Goal: Communication & Community: Answer question/provide support

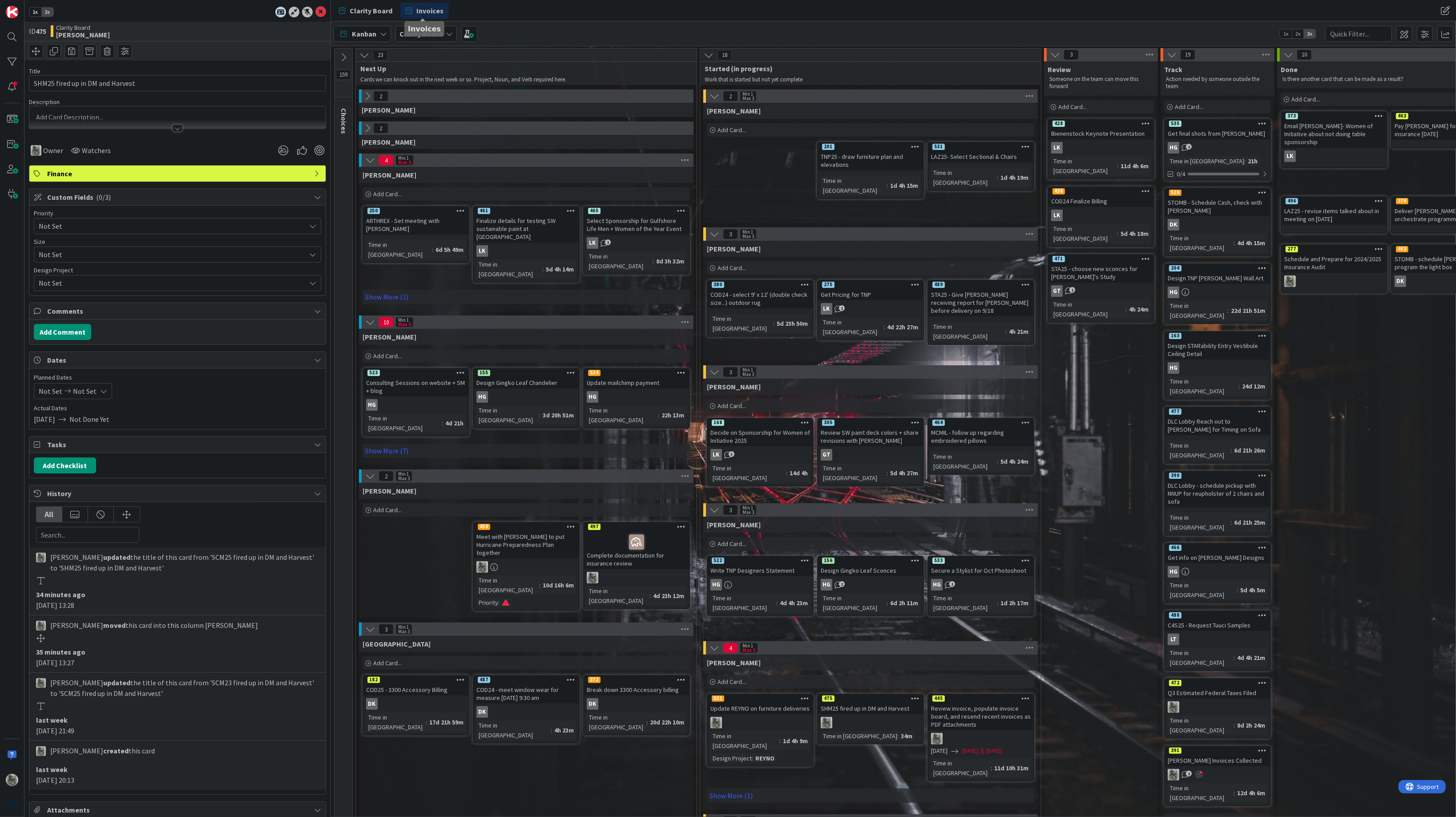
click at [433, 7] on span "Invoices" at bounding box center [429, 10] width 27 height 11
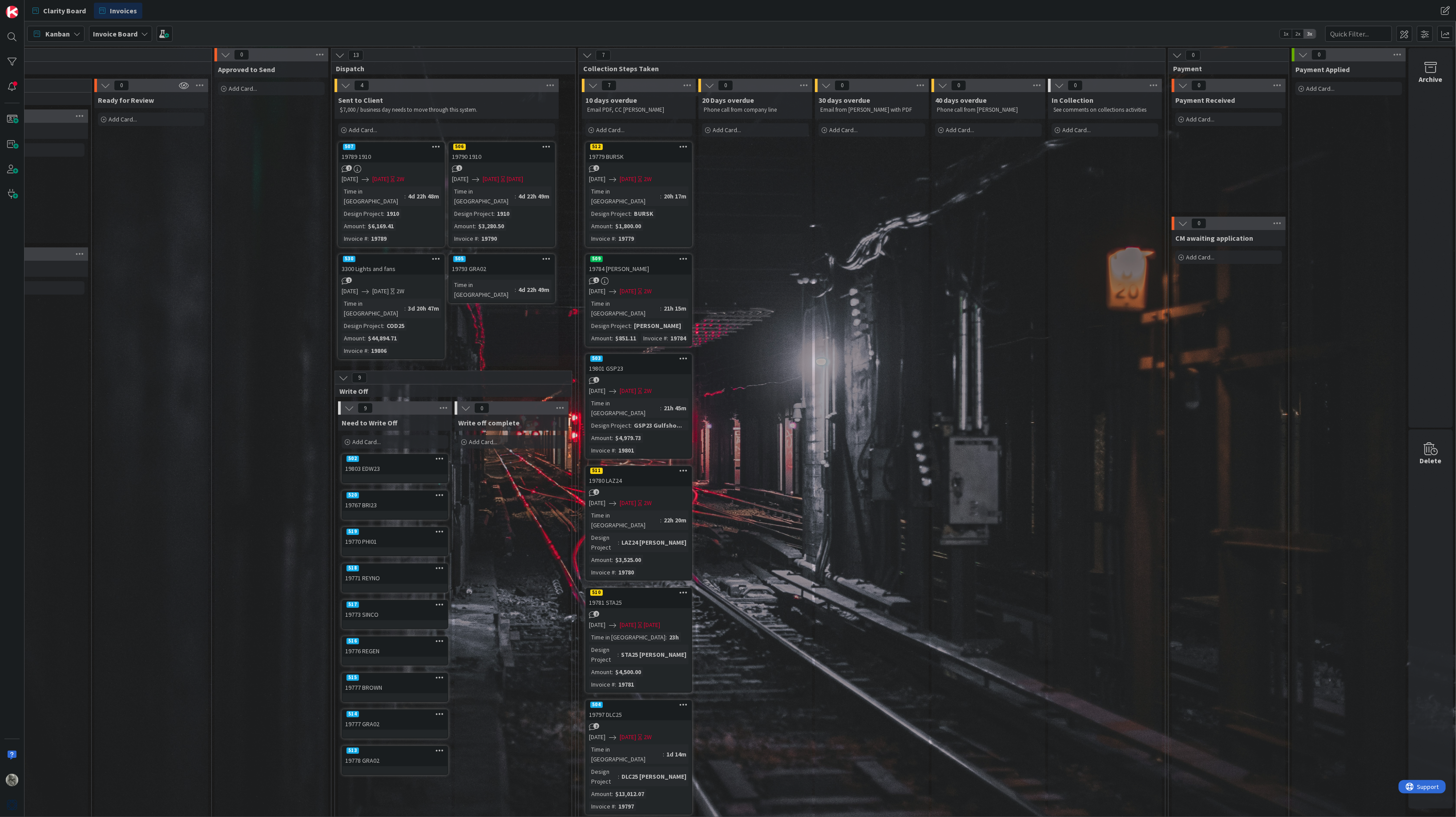
scroll to position [0, 406]
click at [8, 63] on div at bounding box center [12, 61] width 17 height 17
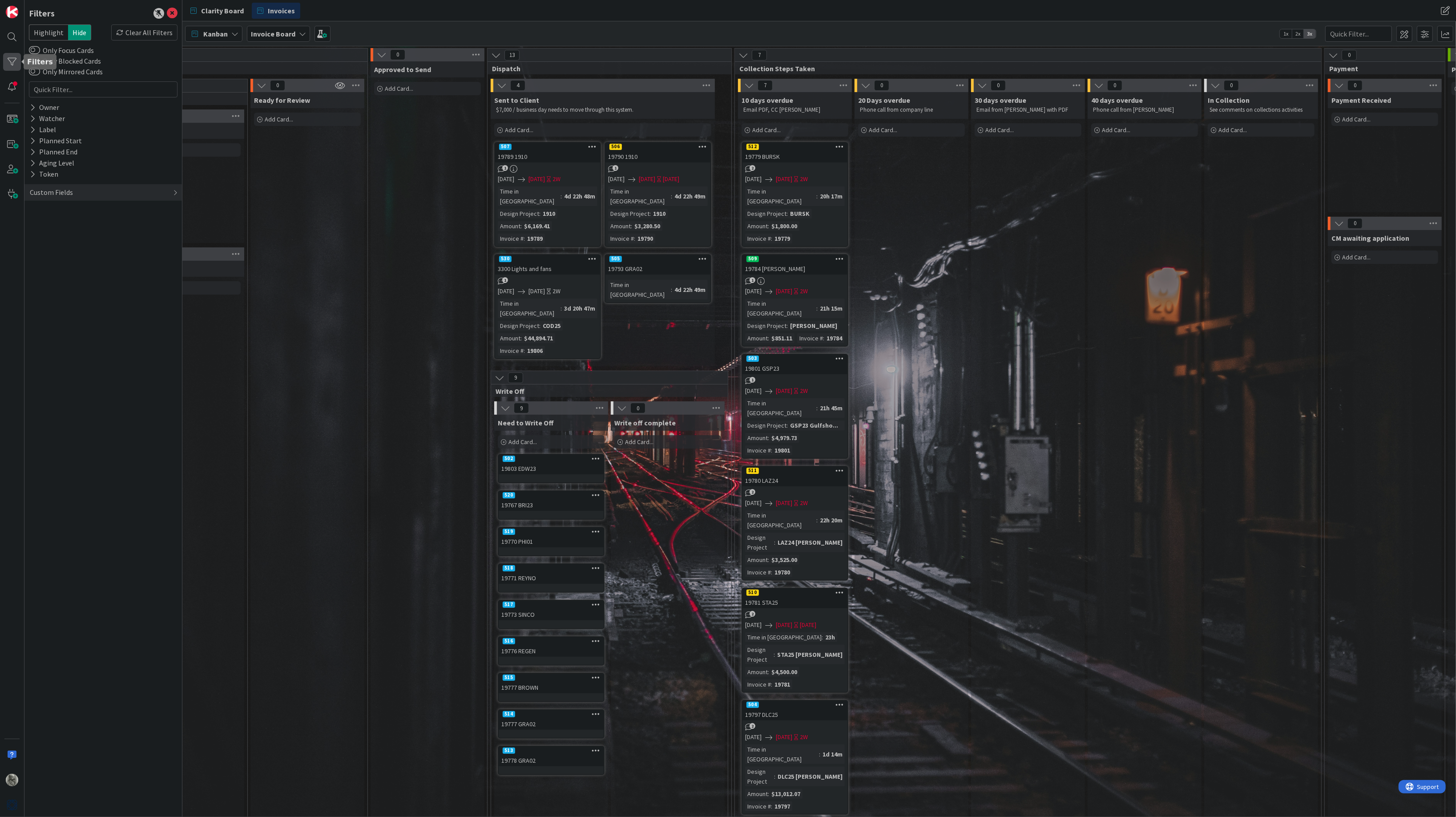
click at [10, 61] on div at bounding box center [12, 61] width 17 height 17
click at [48, 33] on span "Highlight" at bounding box center [48, 32] width 39 height 16
click at [65, 188] on div "Custom Fields" at bounding box center [51, 192] width 45 height 11
click at [55, 205] on button "Design Project" at bounding box center [56, 210] width 56 height 11
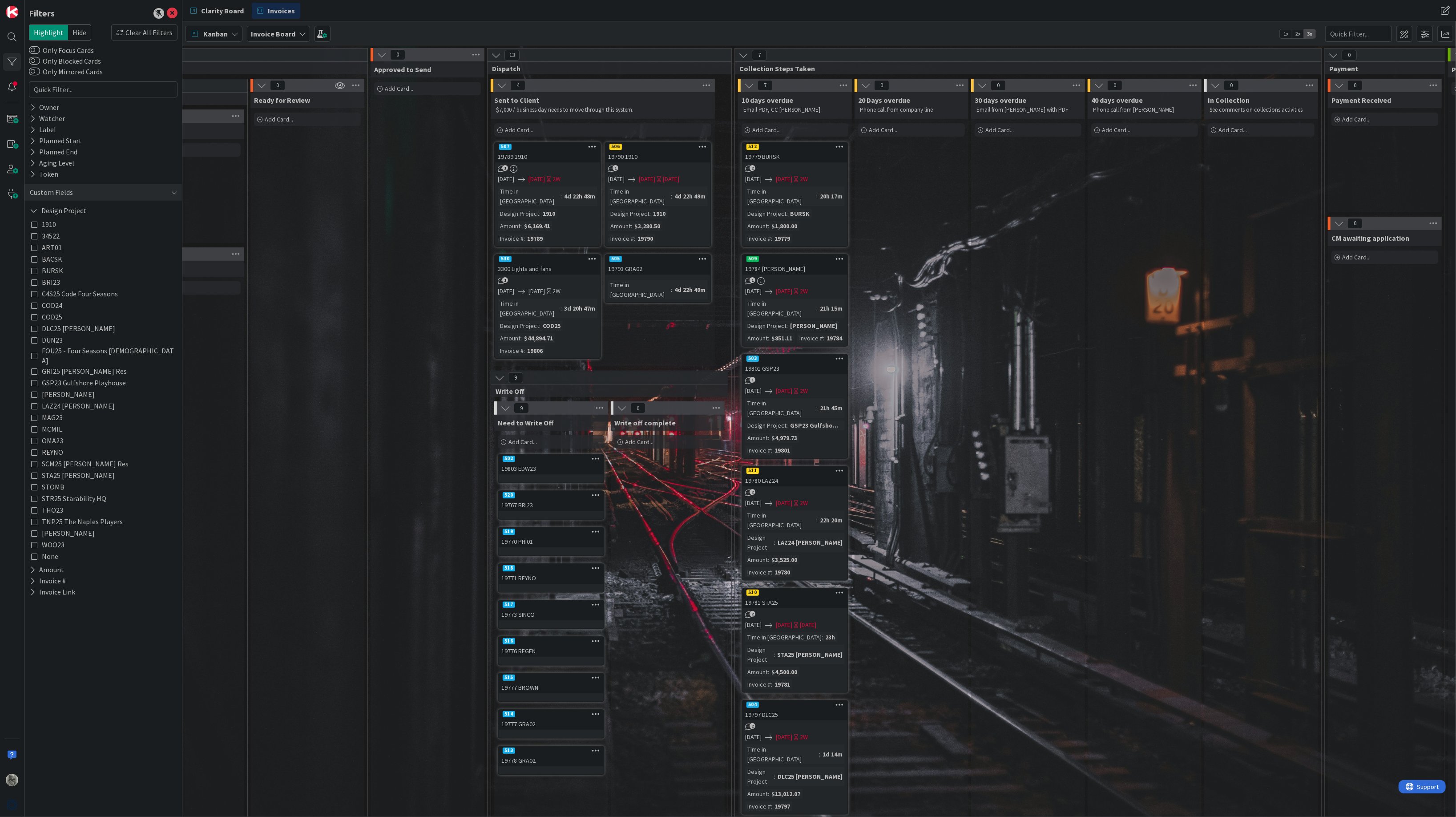
click at [35, 379] on icon at bounding box center [33, 382] width 6 height 6
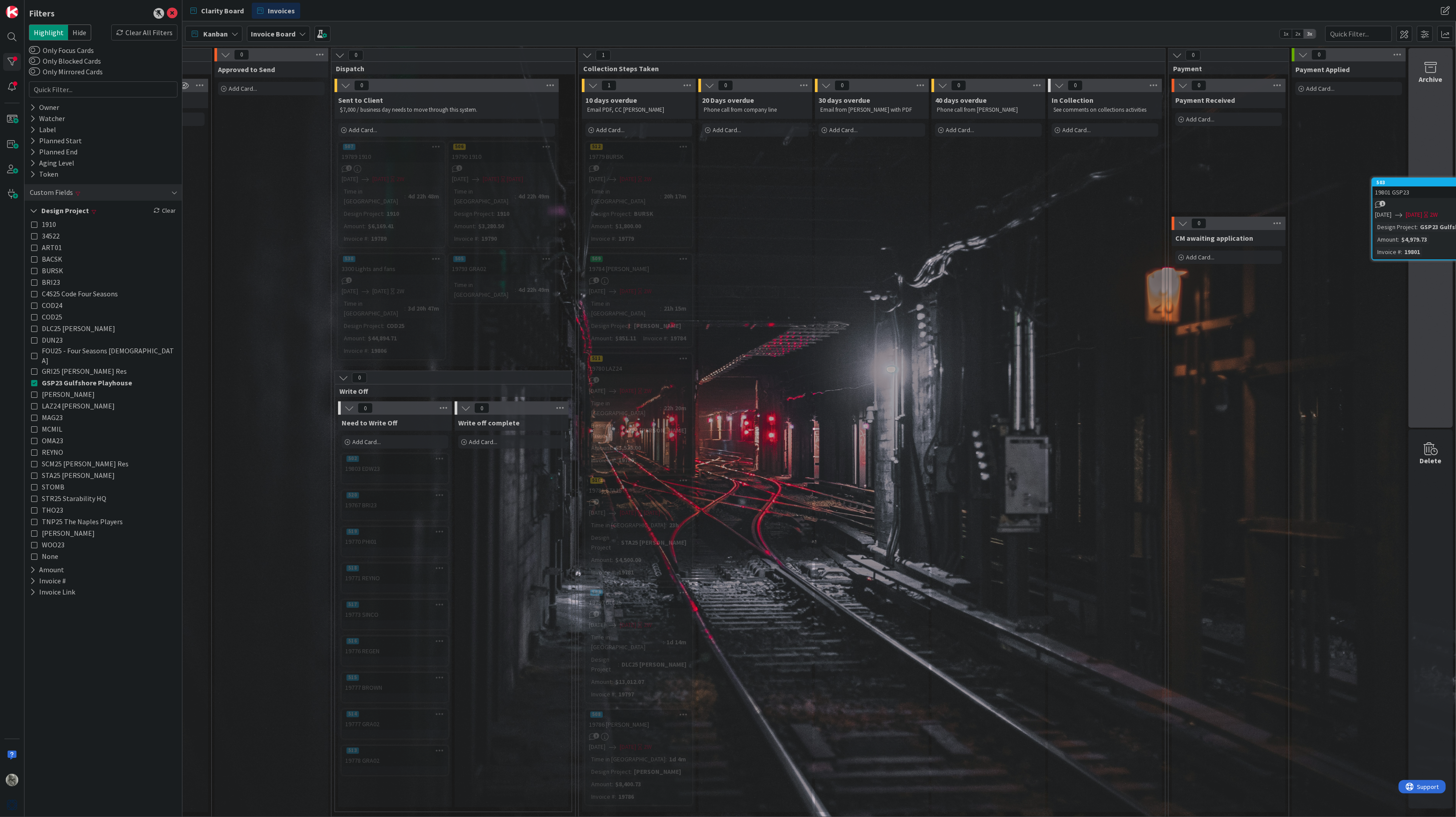
scroll to position [0, 563]
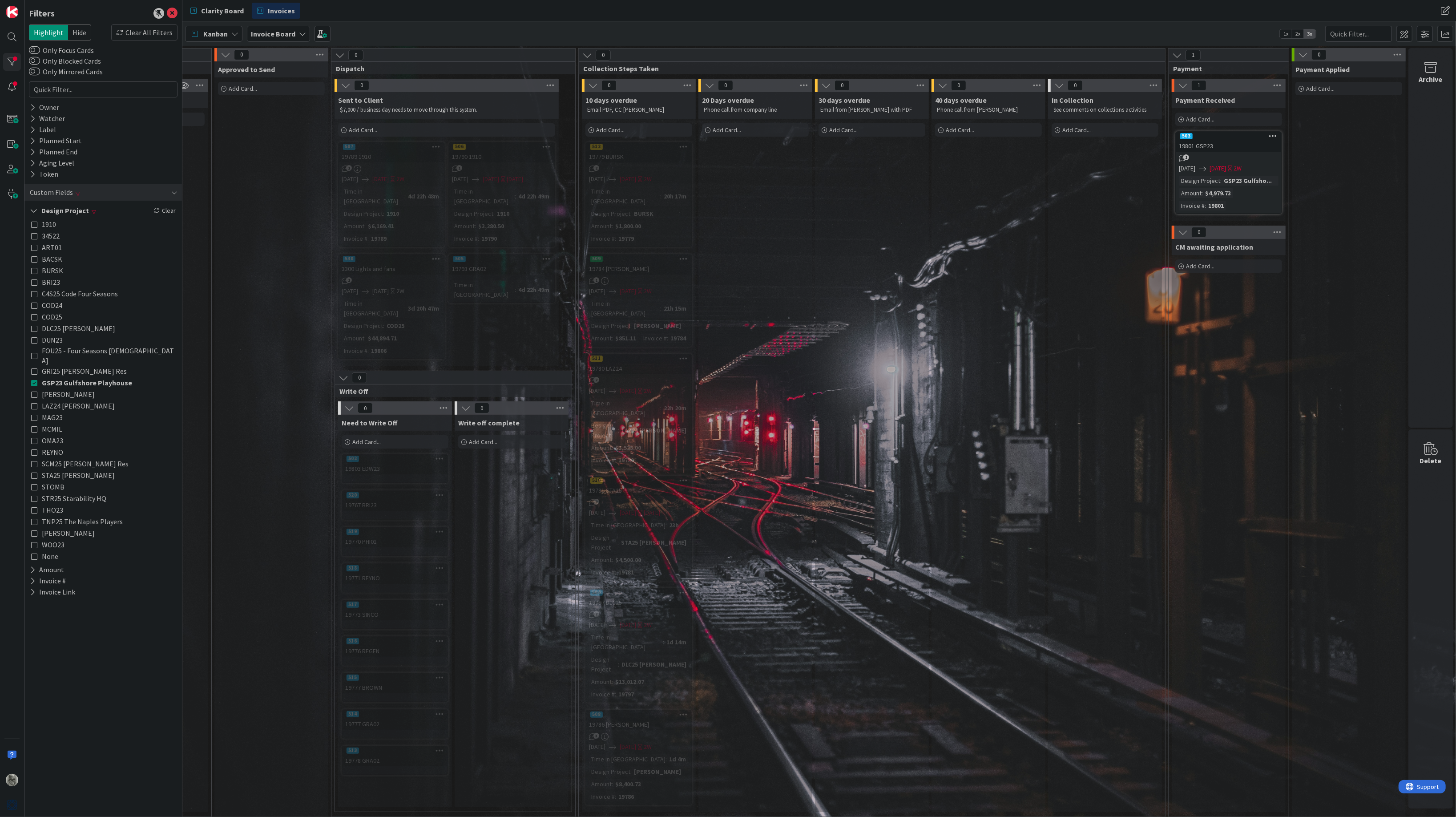
click at [1226, 143] on div "19801 GSP23" at bounding box center [1228, 146] width 105 height 12
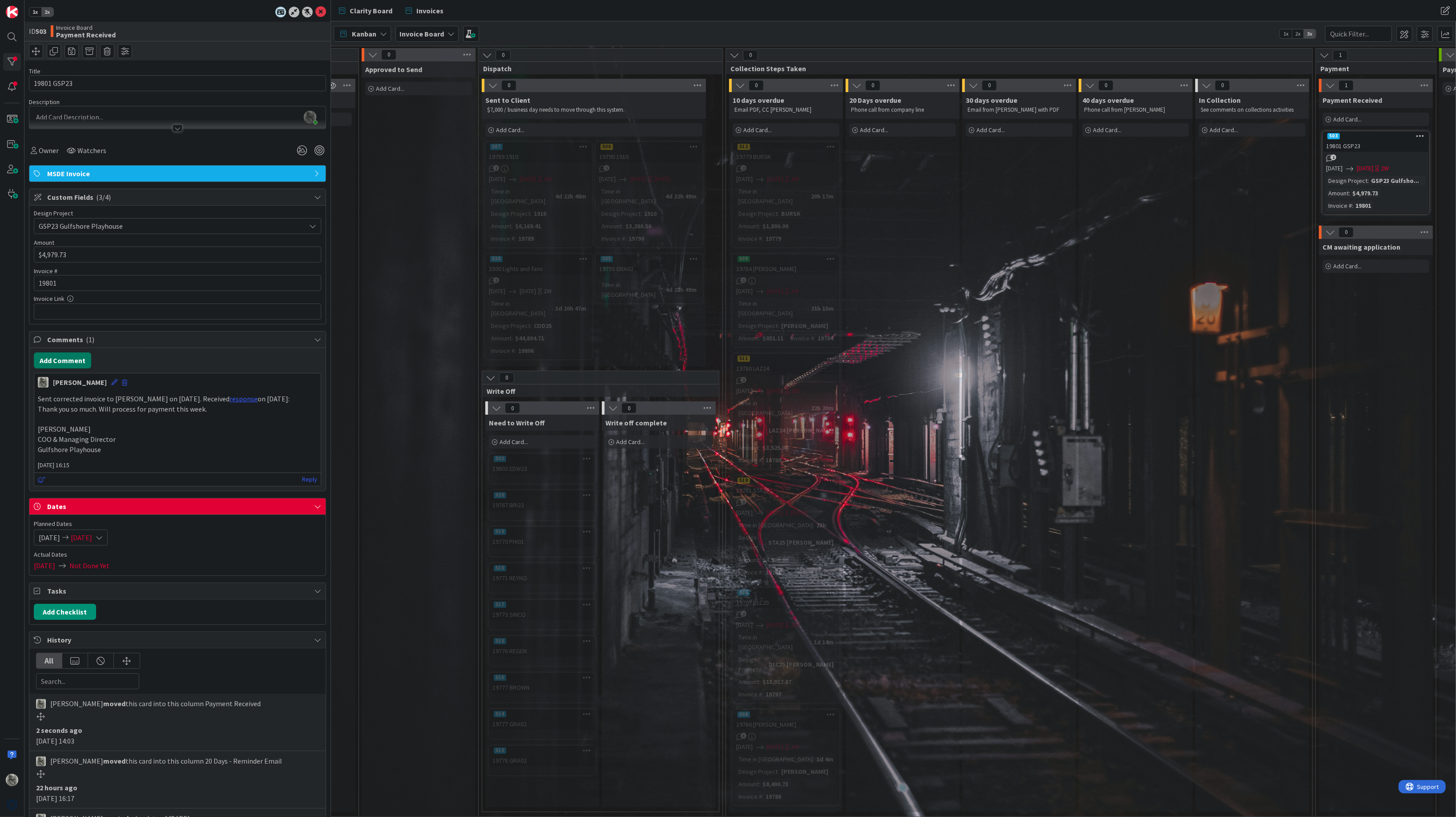
click at [66, 360] on button "Add Comment" at bounding box center [62, 360] width 57 height 16
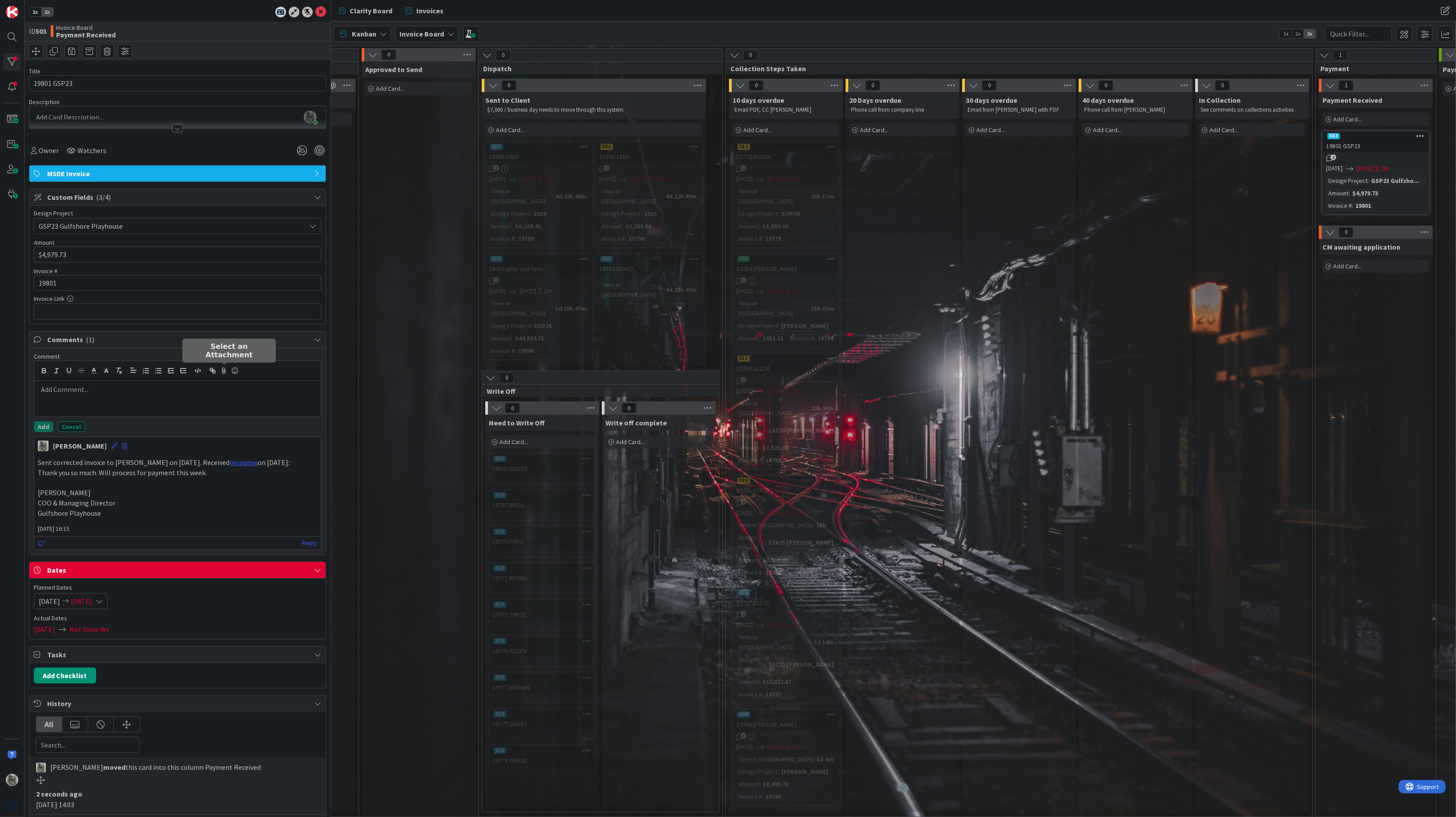
click at [223, 370] on icon at bounding box center [224, 370] width 11 height 12
click at [166, 450] on icon at bounding box center [165, 450] width 9 height 7
click at [158, 442] on input "file" at bounding box center [158, 442] width 0 height 0
click at [186, 451] on icon "button" at bounding box center [186, 450] width 7 height 7
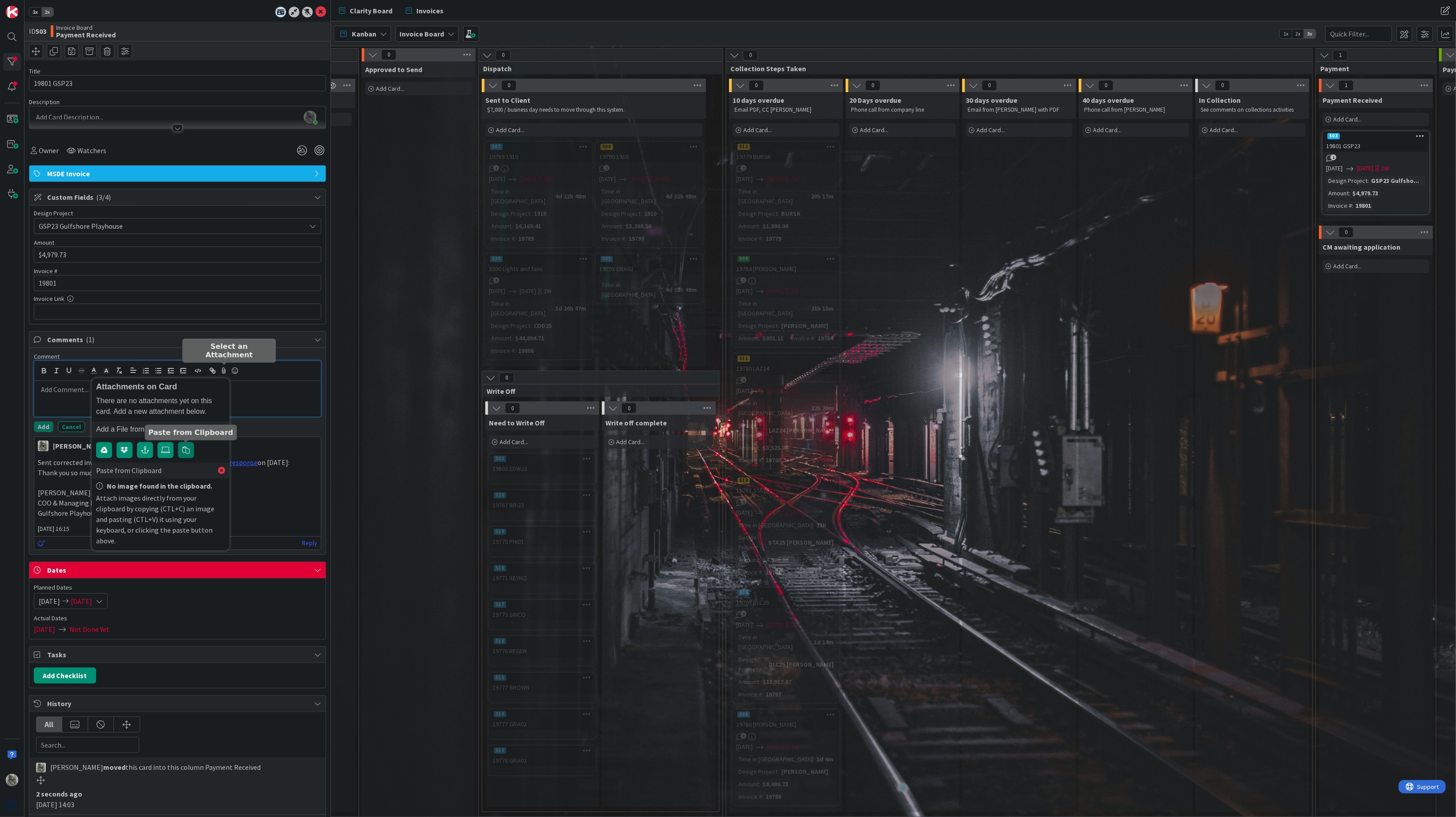
click at [184, 451] on icon "button" at bounding box center [186, 450] width 7 height 7
click at [252, 394] on p at bounding box center [178, 389] width 279 height 10
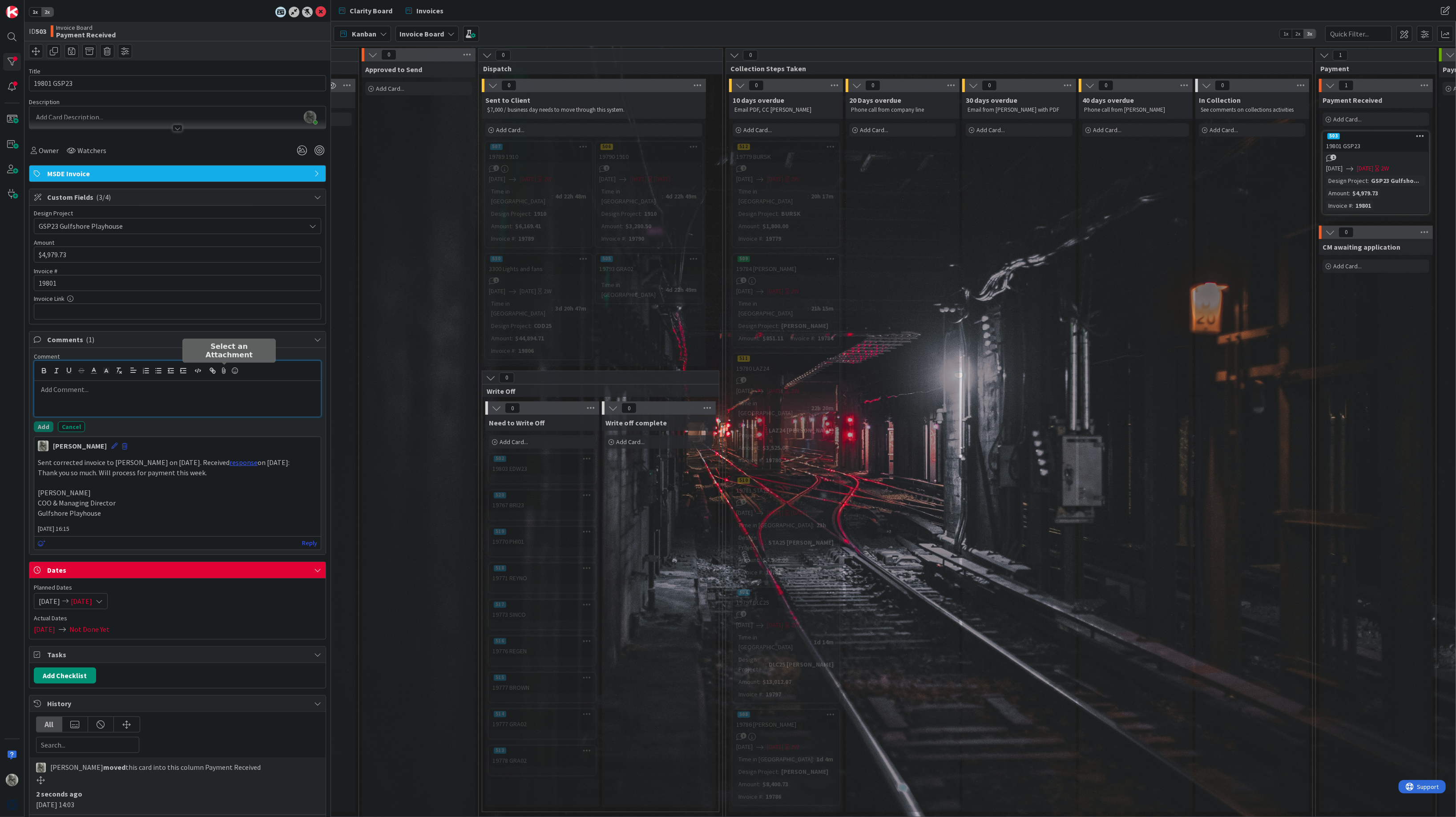
click at [226, 369] on icon at bounding box center [224, 370] width 11 height 12
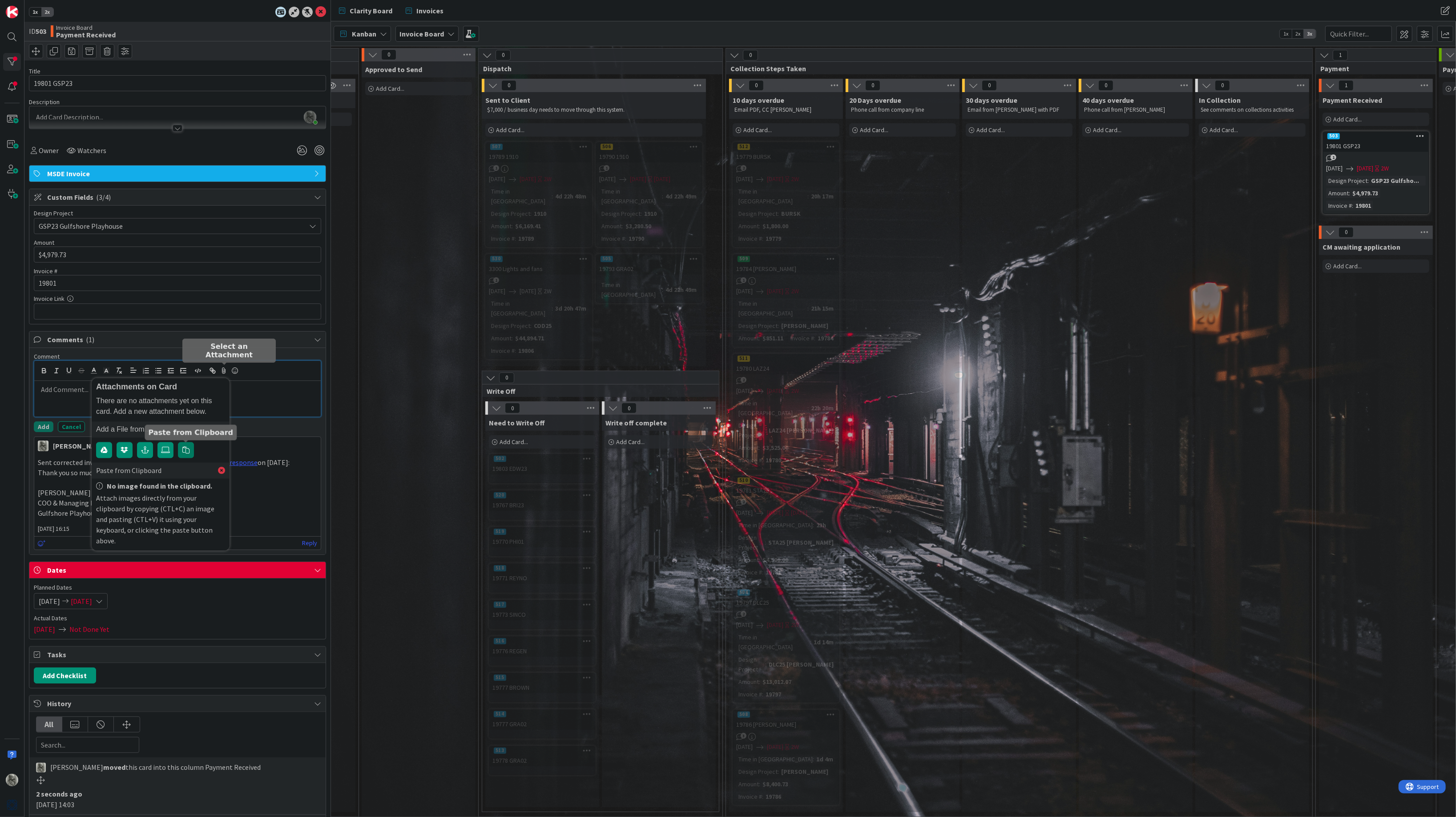
click at [189, 450] on icon "button" at bounding box center [186, 450] width 7 height 7
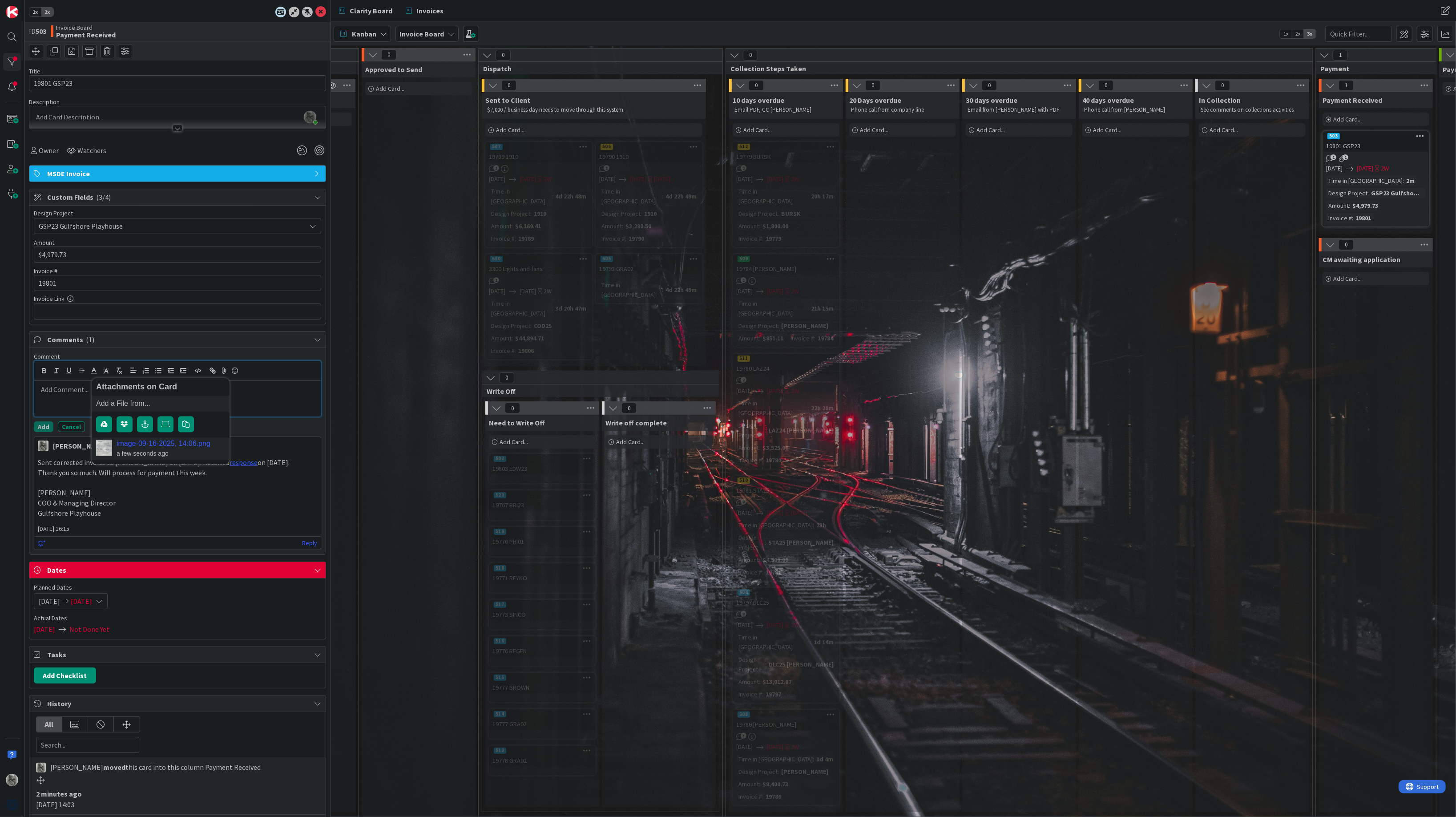
click at [262, 398] on div at bounding box center [177, 399] width 287 height 36
click at [45, 427] on button "Add" at bounding box center [44, 426] width 20 height 11
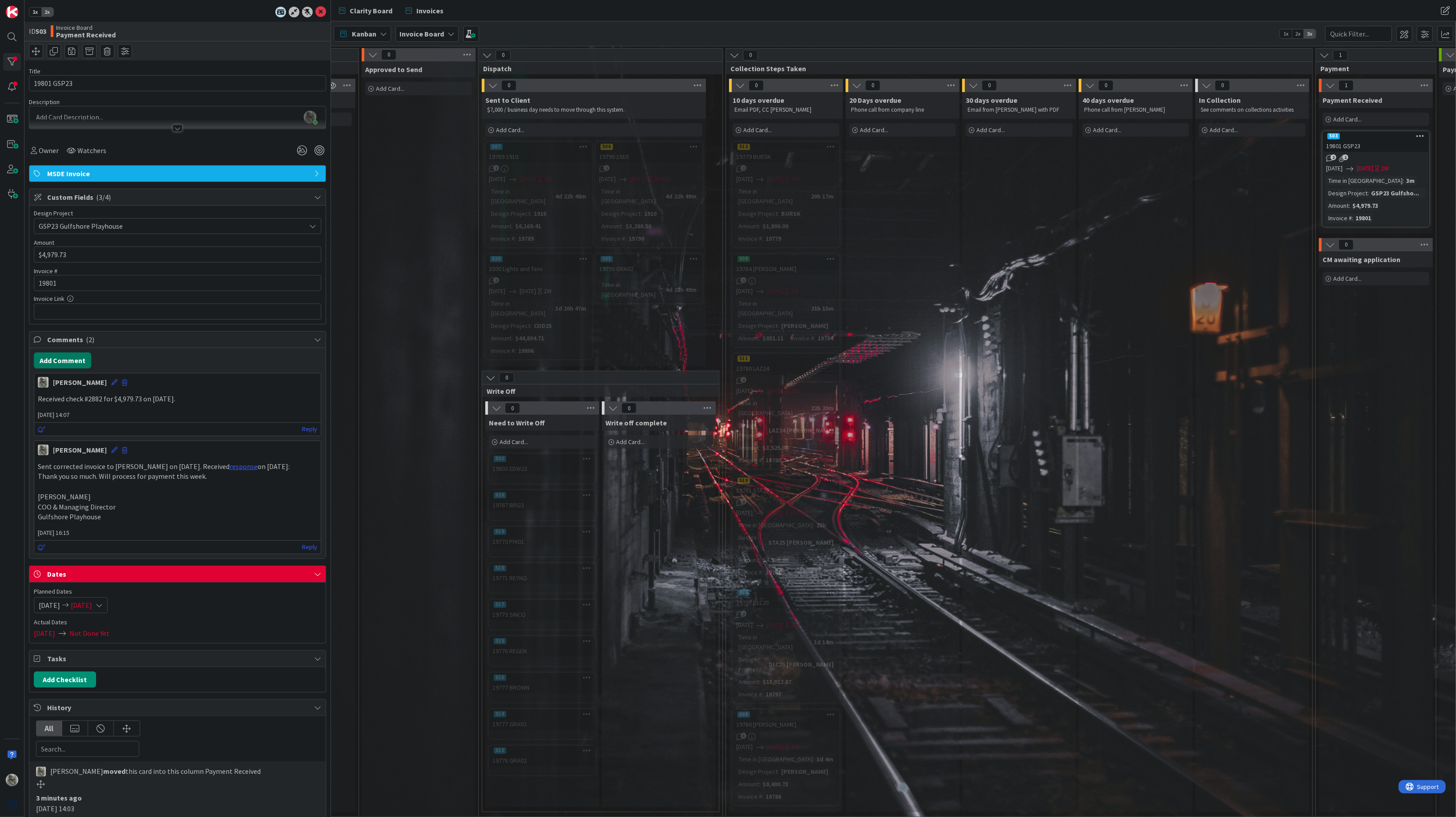
click at [61, 360] on button "Add Comment" at bounding box center [62, 360] width 57 height 16
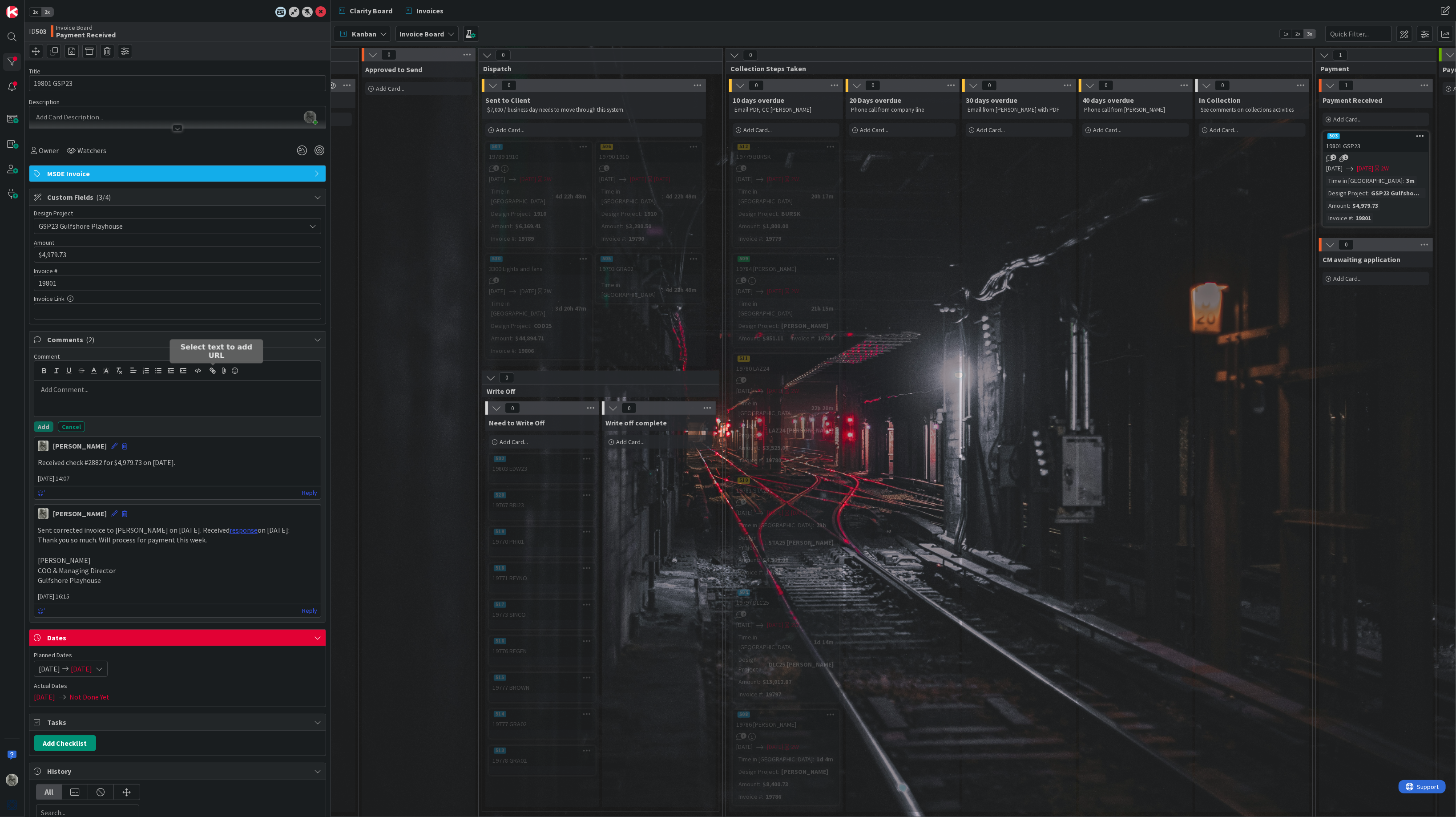
click at [211, 370] on icon "button" at bounding box center [213, 370] width 8 height 8
click at [223, 370] on icon at bounding box center [224, 370] width 11 height 12
click at [159, 443] on link "image-09-16-2025, 14:06.png" at bounding box center [163, 444] width 94 height 8
click at [43, 426] on button "Add" at bounding box center [44, 426] width 20 height 11
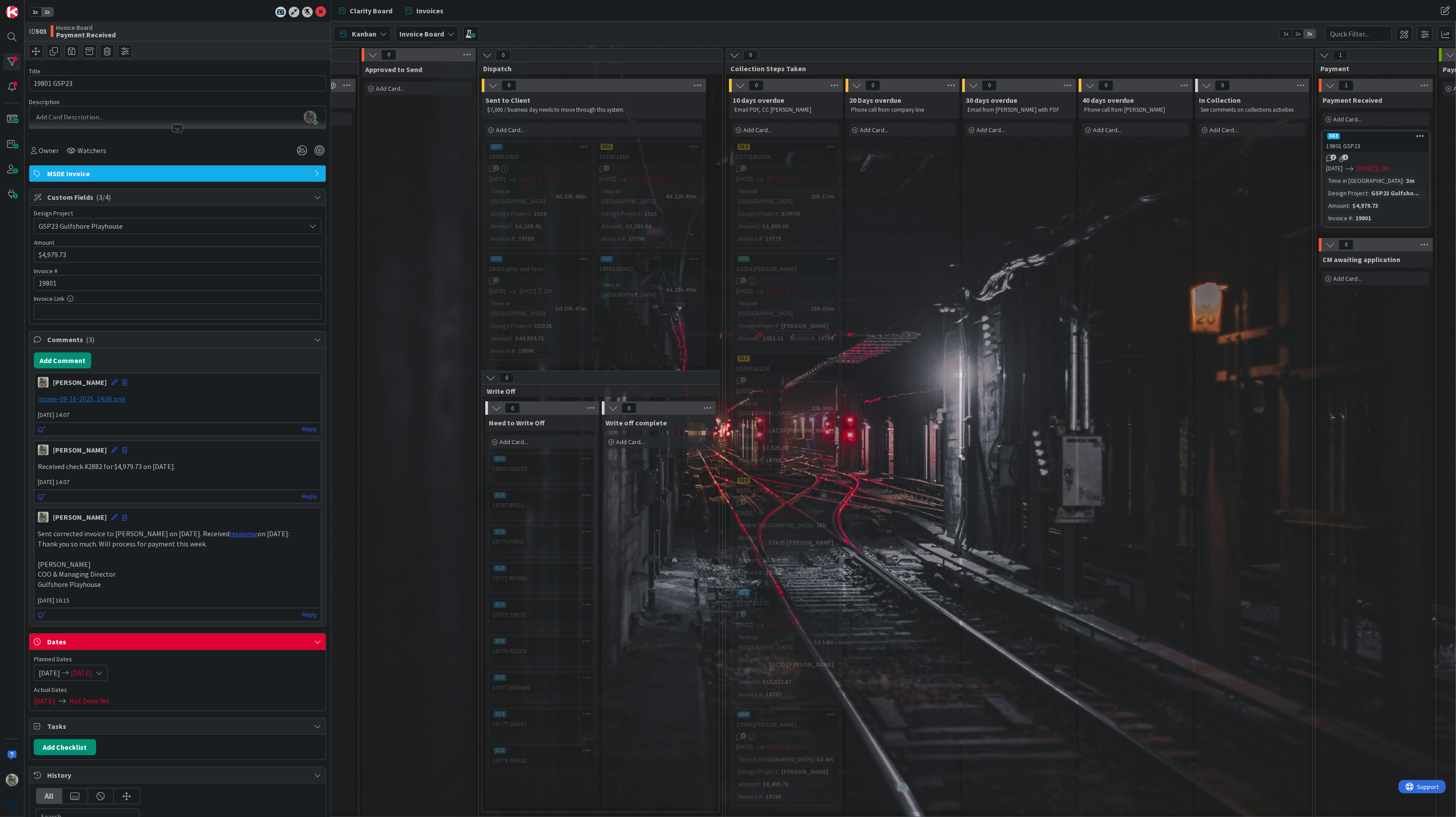
click at [189, 394] on div "﻿ image-09-16-2025, 14:06.png ﻿" at bounding box center [177, 399] width 287 height 17
click at [102, 401] on span "image-09-16-2025, 14:06.png" at bounding box center [82, 399] width 88 height 9
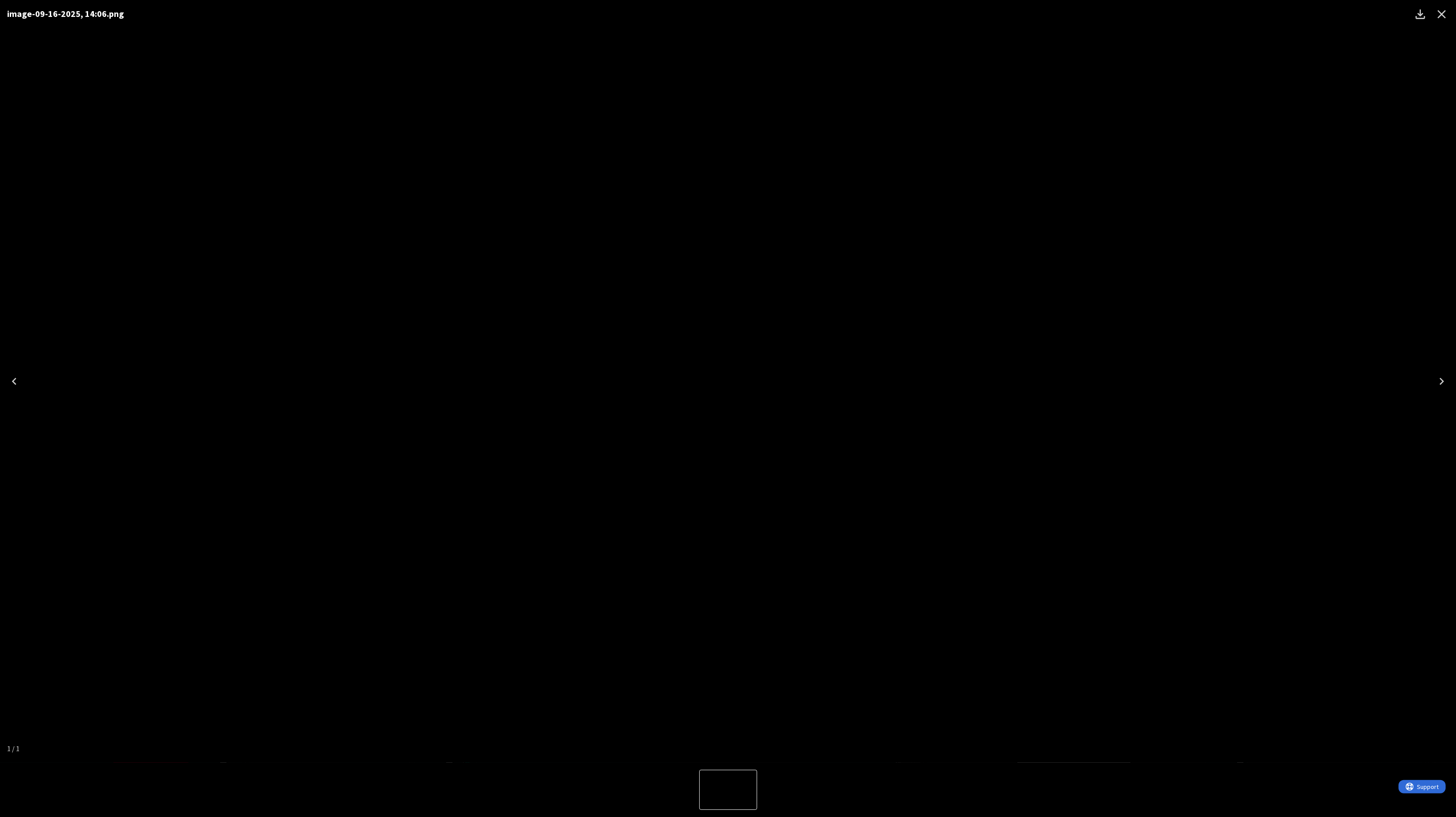
click at [1442, 12] on icon "Close" at bounding box center [1442, 14] width 14 height 14
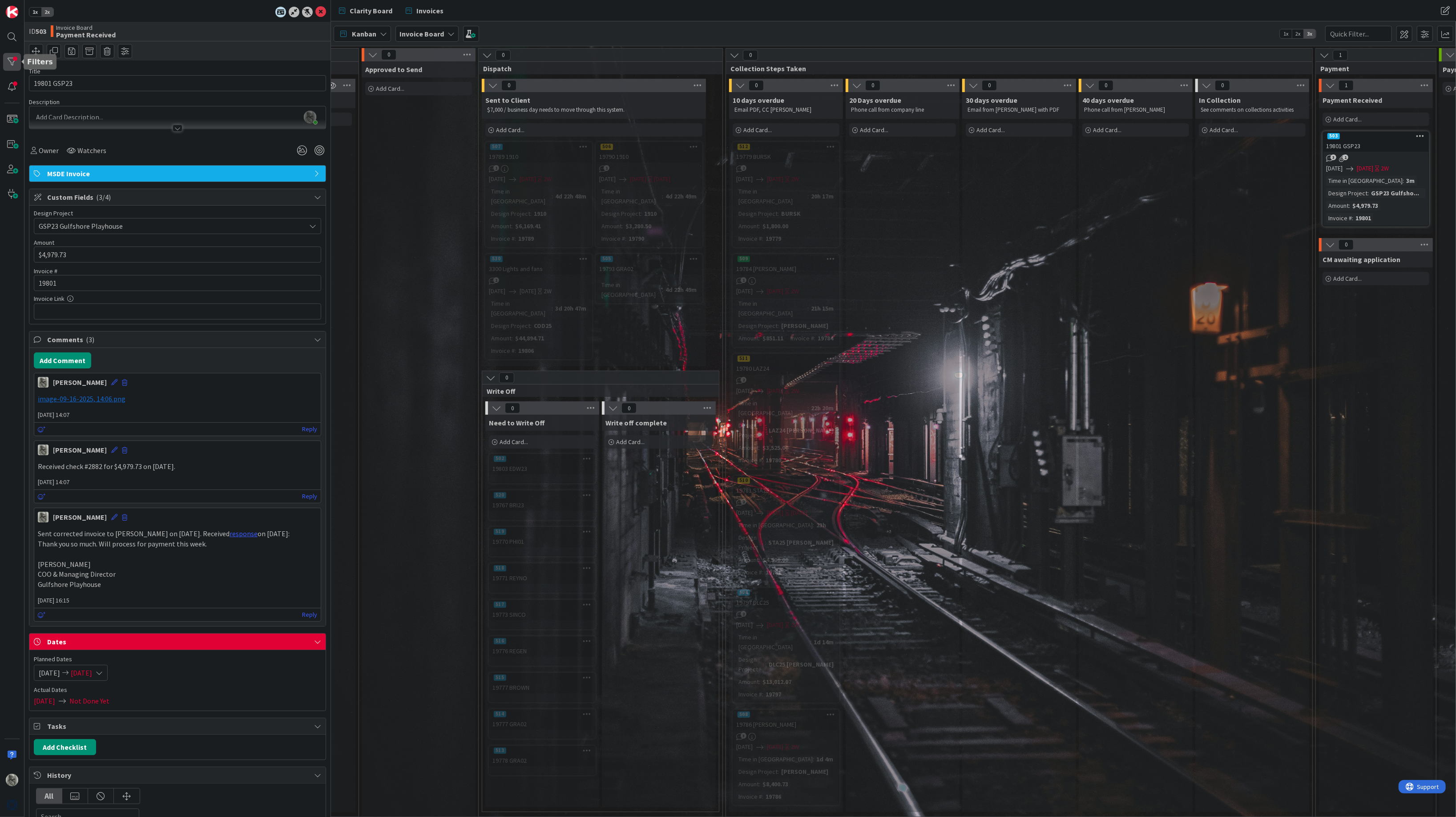
click at [12, 61] on div at bounding box center [12, 61] width 17 height 17
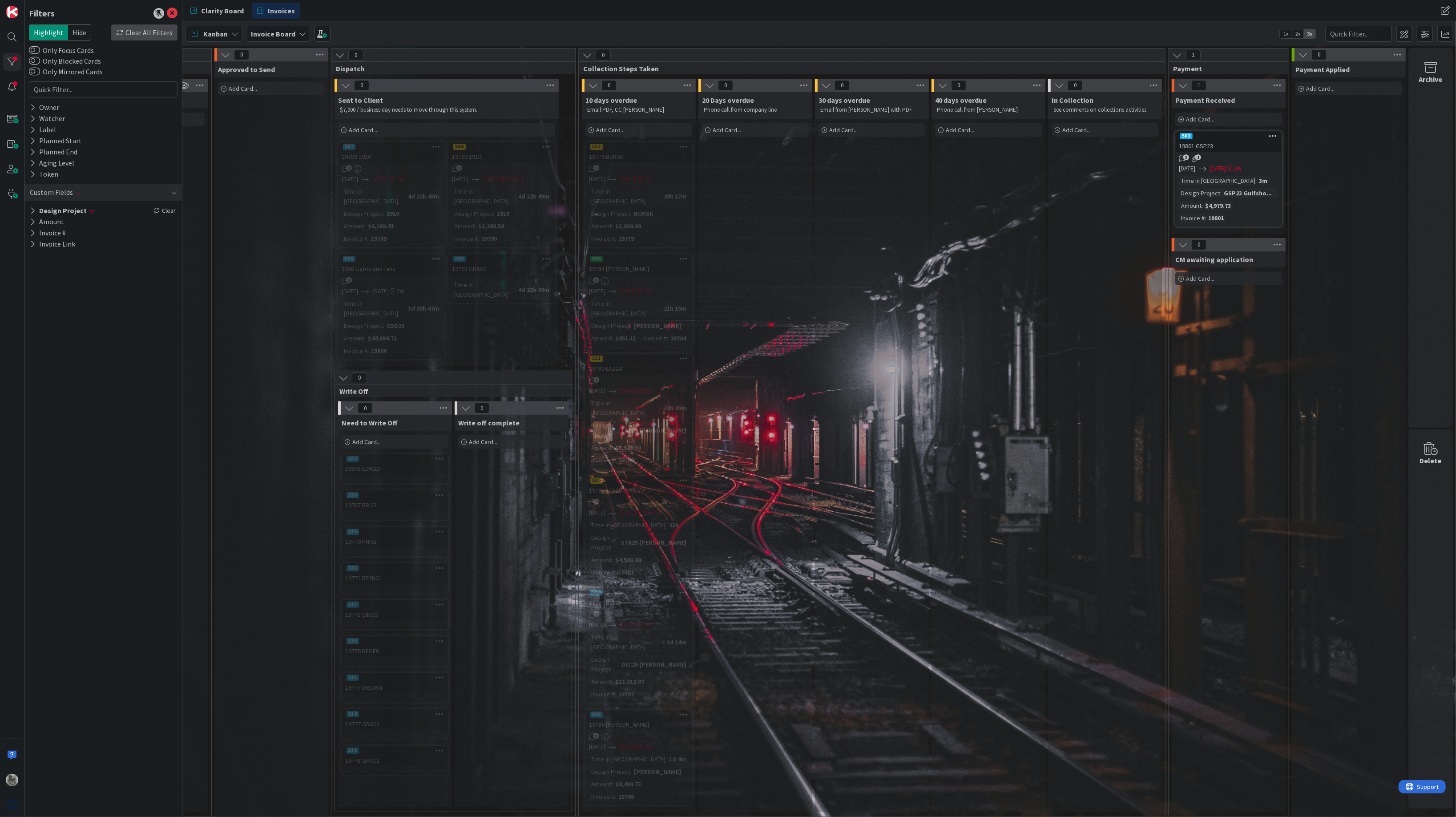
click at [155, 33] on div "Clear All Filters" at bounding box center [145, 32] width 66 height 16
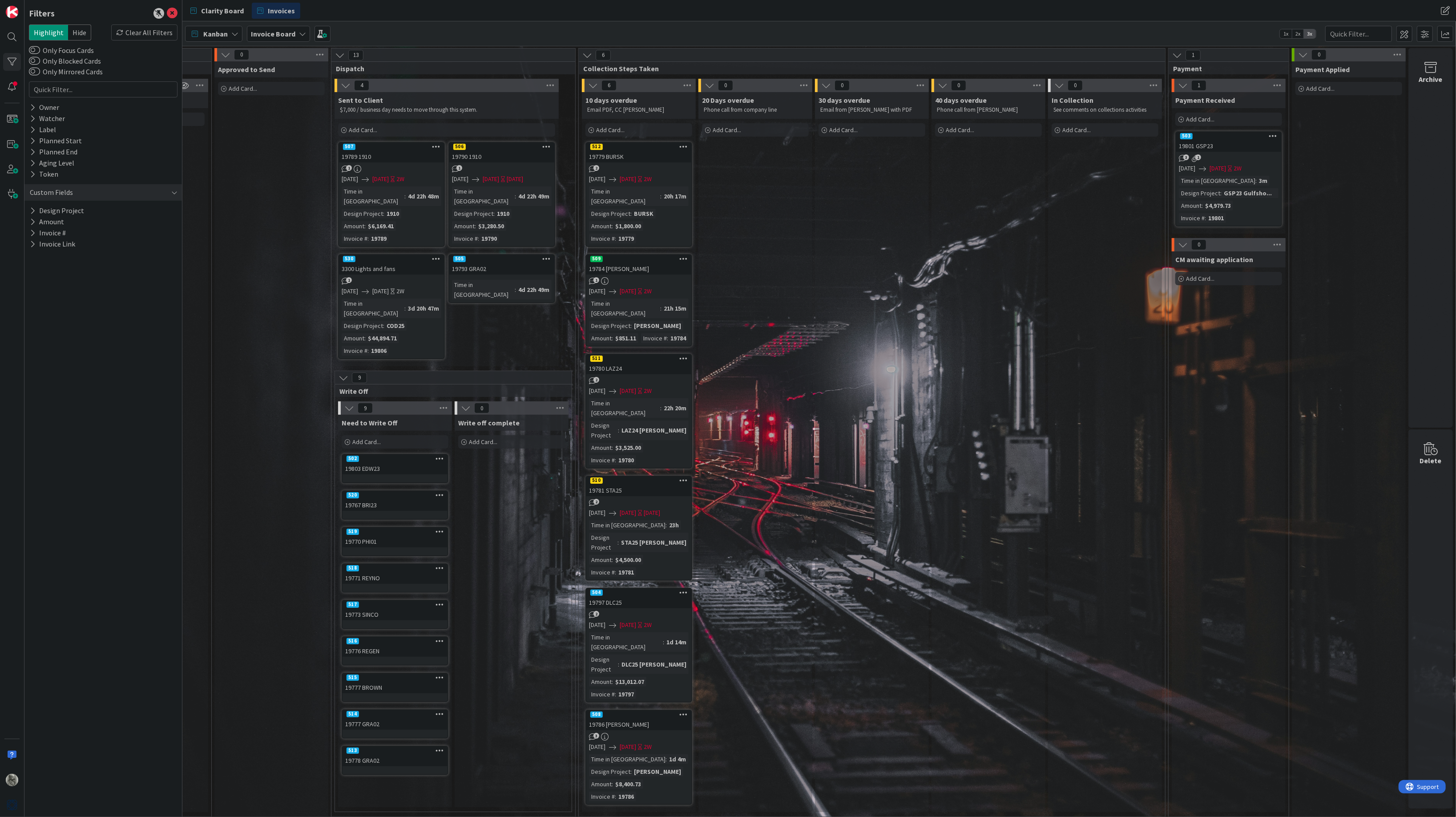
click at [824, 291] on div "30 days overdue Email from [PERSON_NAME] with PDF Add Card..." at bounding box center [871, 452] width 114 height 720
